Goal: Information Seeking & Learning: Check status

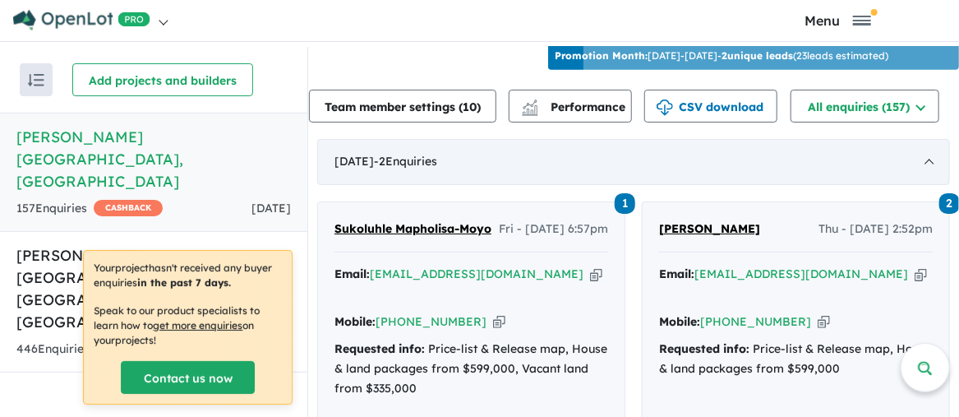
scroll to position [575, 0]
drag, startPoint x: 329, startPoint y: 212, endPoint x: 391, endPoint y: 214, distance: 61.7
click at [391, 214] on div "1 Sukoluhle Mapholisa-Moyo Fri - [DATE] 6:57pm Email: [EMAIL_ADDRESS][DOMAIN_NA…" at bounding box center [471, 337] width 306 height 273
copy span "Sukoluhle"
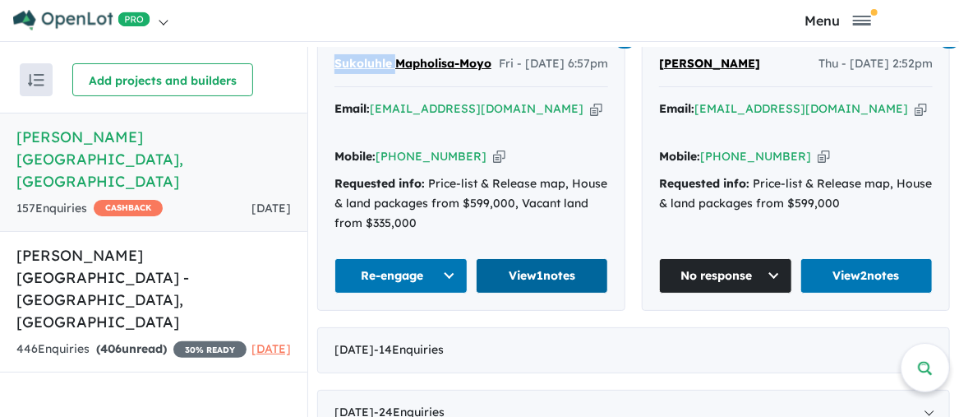
scroll to position [657, 0]
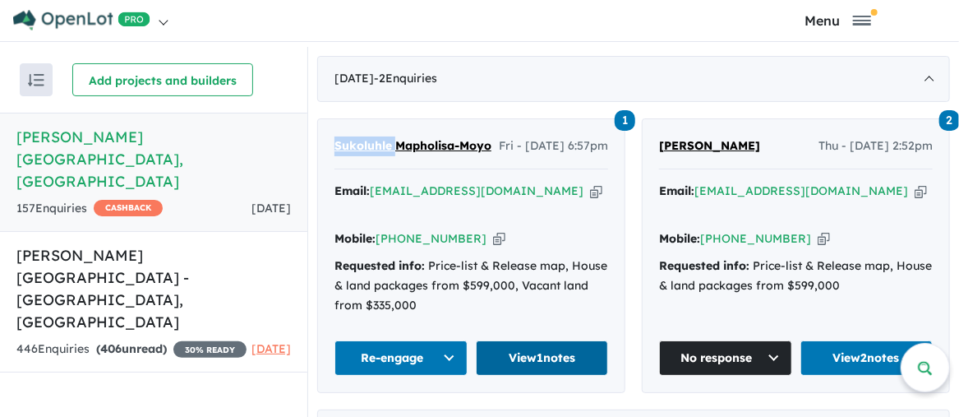
click at [524, 340] on link "View 1 notes" at bounding box center [542, 357] width 133 height 35
